Goal: Task Accomplishment & Management: Use online tool/utility

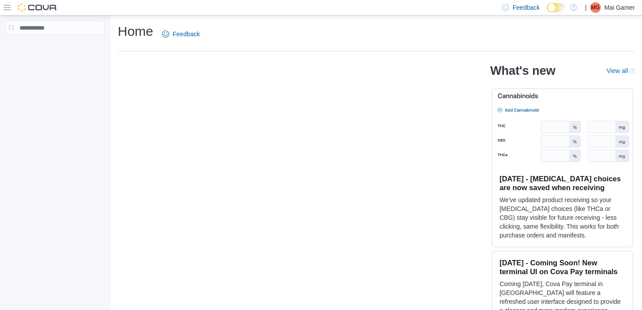
click at [10, 8] on icon at bounding box center [7, 7] width 7 height 7
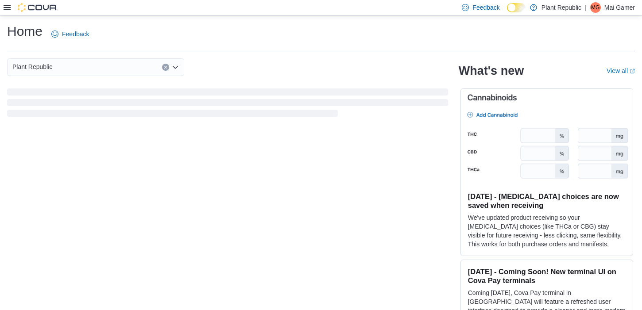
click at [4, 11] on div at bounding box center [31, 7] width 54 height 9
click at [4, 7] on icon at bounding box center [7, 7] width 7 height 5
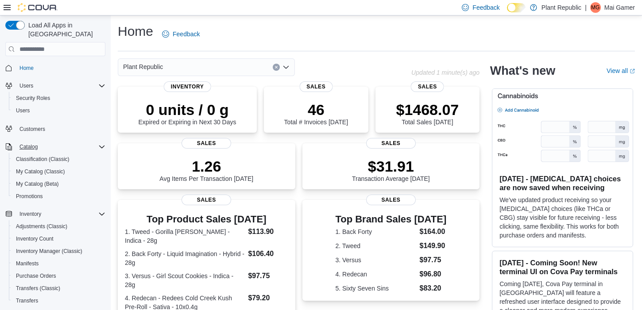
scroll to position [124, 0]
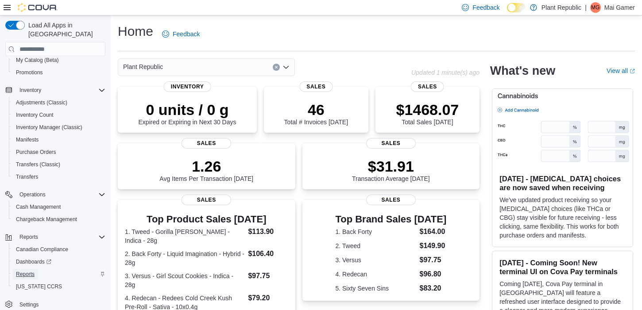
click at [18, 271] on span "Reports" at bounding box center [25, 274] width 19 height 7
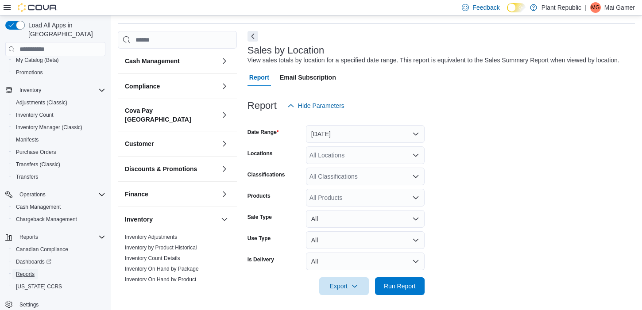
scroll to position [30, 0]
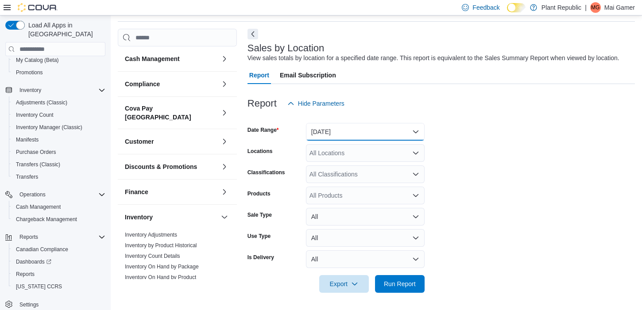
click at [355, 141] on button "[DATE]" at bounding box center [365, 132] width 119 height 18
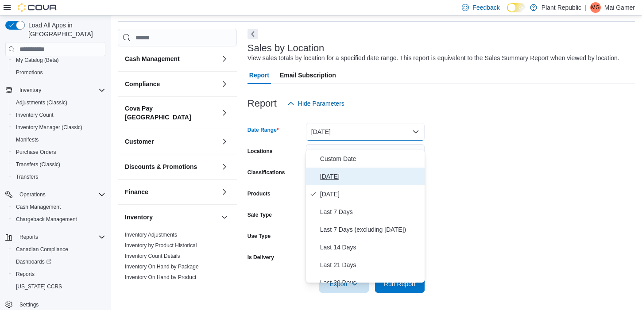
click at [356, 176] on span "[DATE]" at bounding box center [370, 176] width 101 height 11
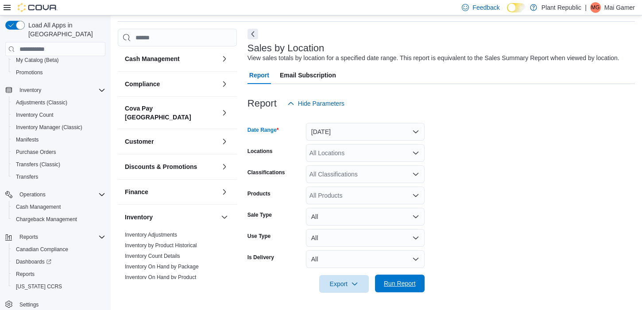
click at [400, 288] on span "Run Report" at bounding box center [400, 283] width 32 height 9
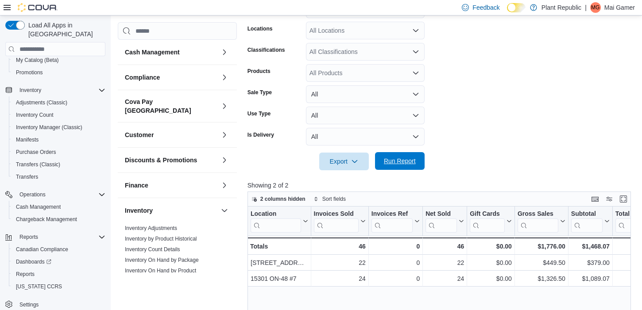
scroll to position [154, 0]
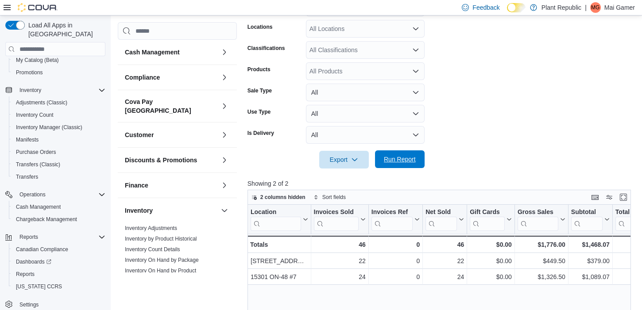
click at [408, 168] on span "Run Report" at bounding box center [399, 160] width 39 height 18
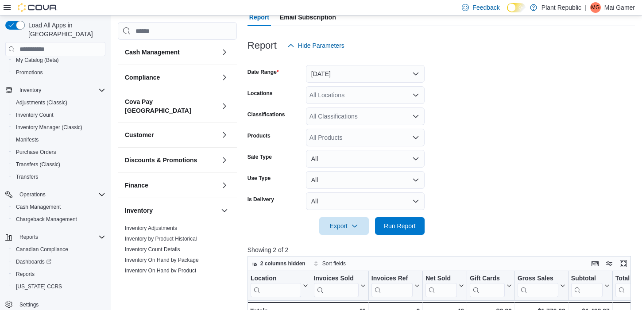
scroll to position [89, 0]
click at [367, 77] on button "Today" at bounding box center [365, 73] width 119 height 18
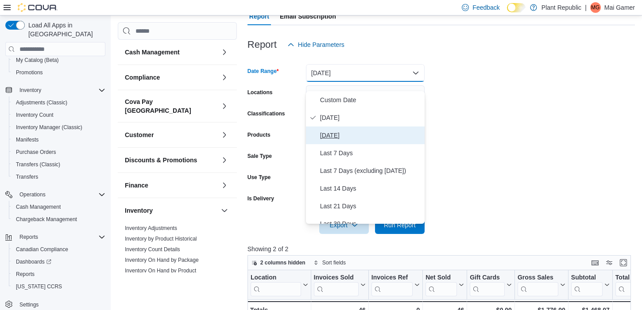
click at [373, 134] on span "Yesterday" at bounding box center [370, 135] width 101 height 11
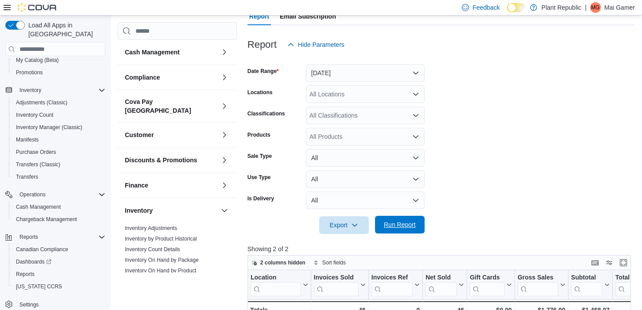
click at [414, 229] on span "Run Report" at bounding box center [400, 224] width 32 height 9
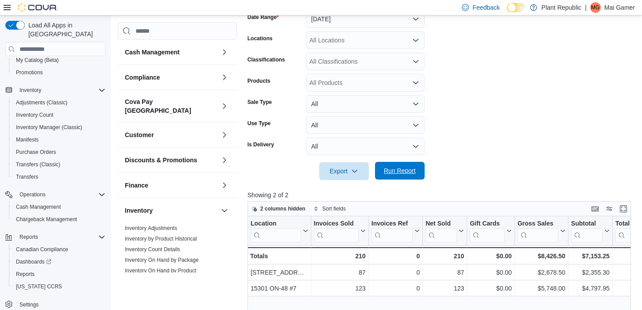
scroll to position [142, 0]
click at [350, 28] on button "Yesterday" at bounding box center [365, 20] width 119 height 18
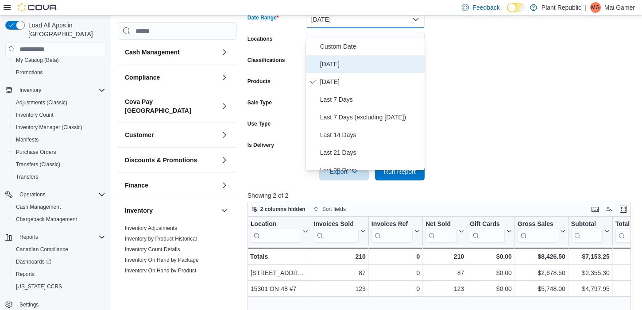
click at [352, 57] on button "Today" at bounding box center [365, 64] width 119 height 18
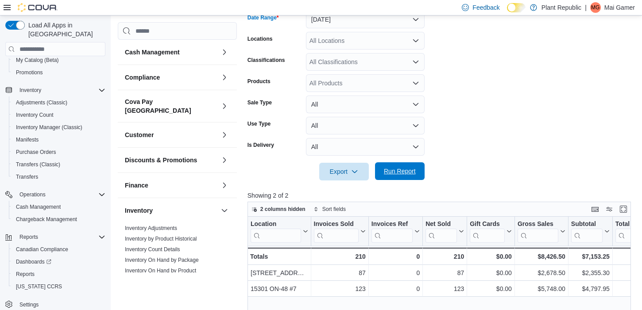
click at [397, 176] on span "Run Report" at bounding box center [400, 171] width 32 height 9
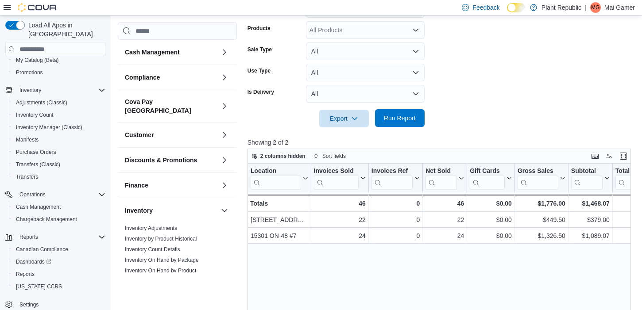
click at [399, 123] on span "Run Report" at bounding box center [400, 118] width 32 height 9
click at [412, 123] on span "Run Report" at bounding box center [400, 118] width 32 height 9
click at [406, 127] on span "Run Report" at bounding box center [399, 118] width 39 height 18
click at [411, 127] on span "Run Report" at bounding box center [399, 118] width 39 height 18
